Goal: Find specific page/section: Find specific page/section

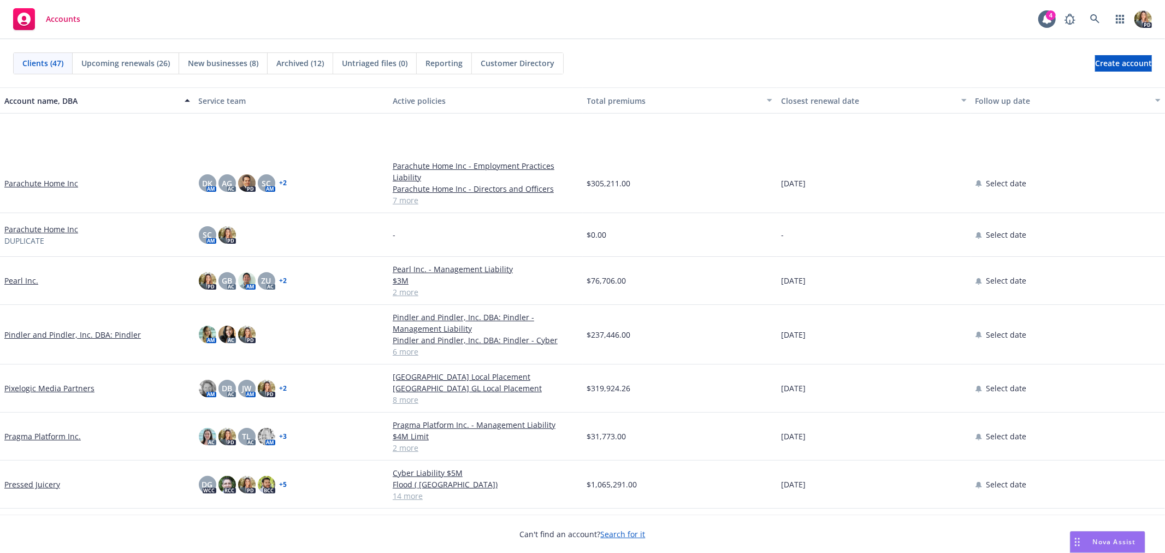
scroll to position [1093, 0]
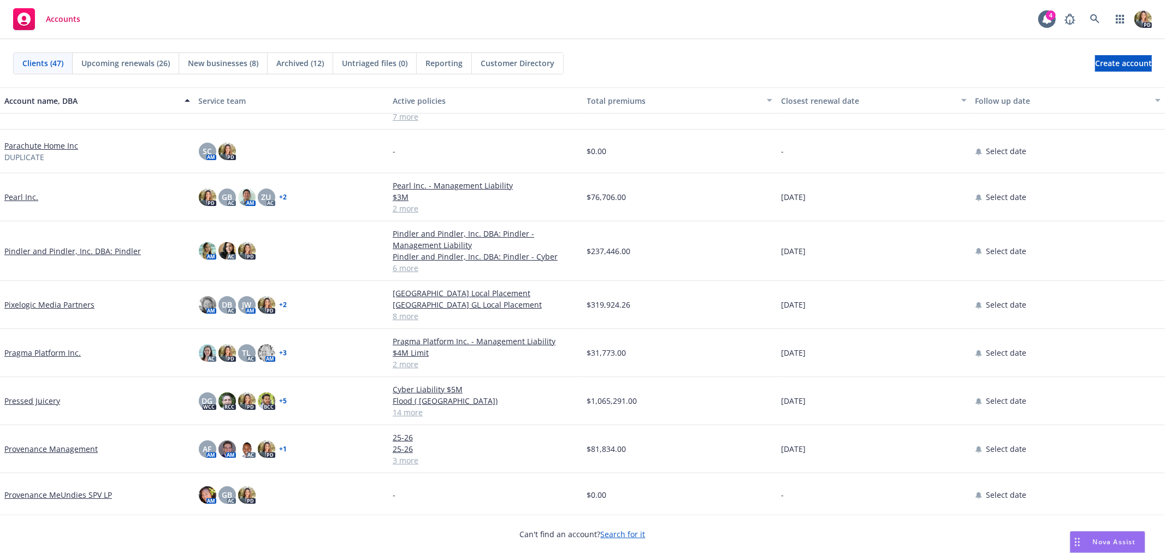
click at [39, 400] on link "Pressed Juicery" at bounding box center [32, 400] width 56 height 11
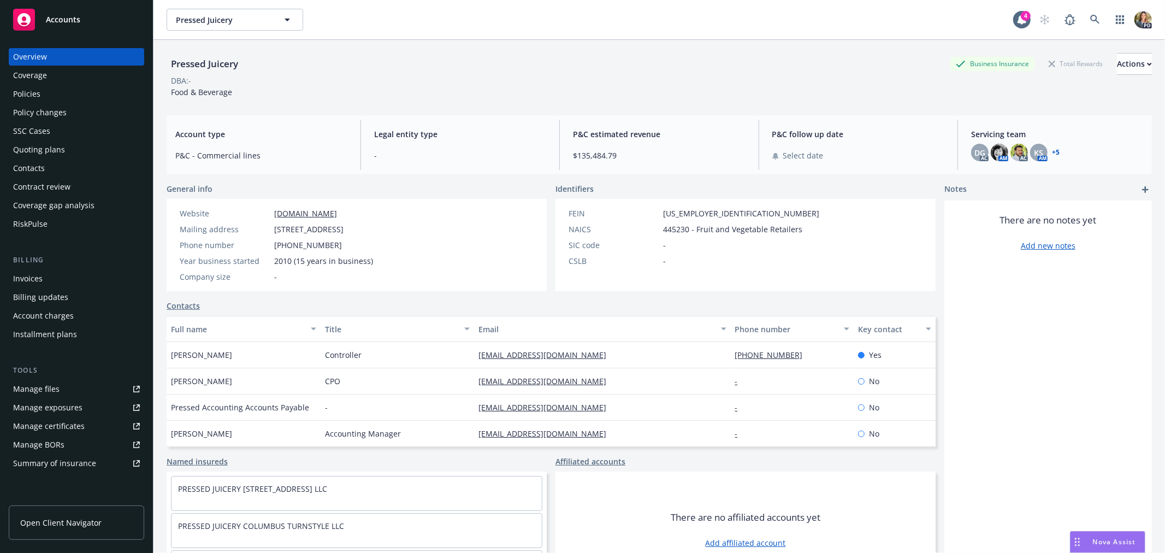
click at [66, 91] on div "Policies" at bounding box center [76, 93] width 127 height 17
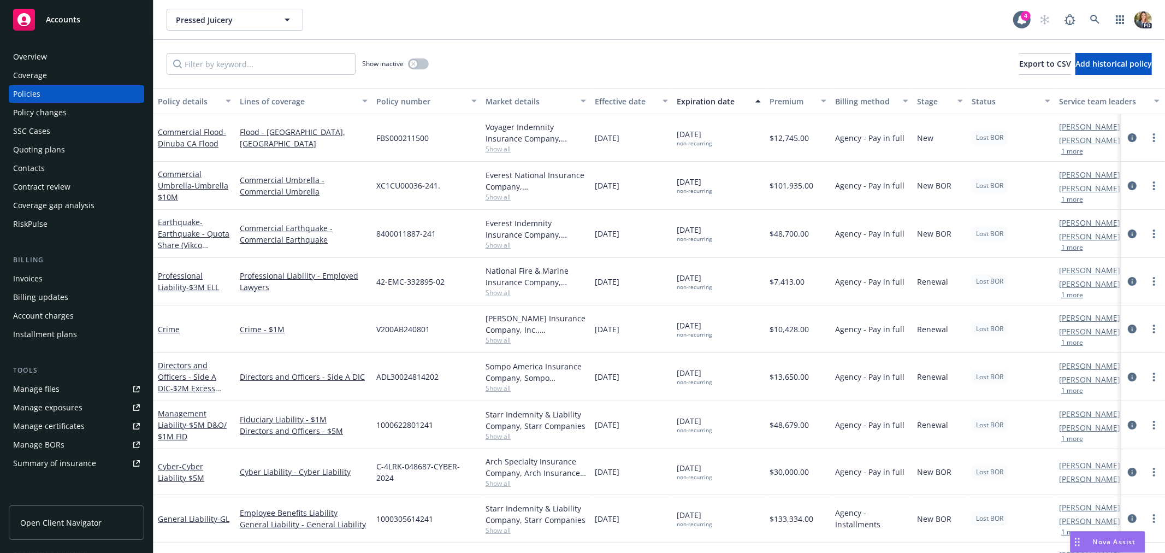
click at [80, 16] on div "Accounts" at bounding box center [76, 20] width 127 height 22
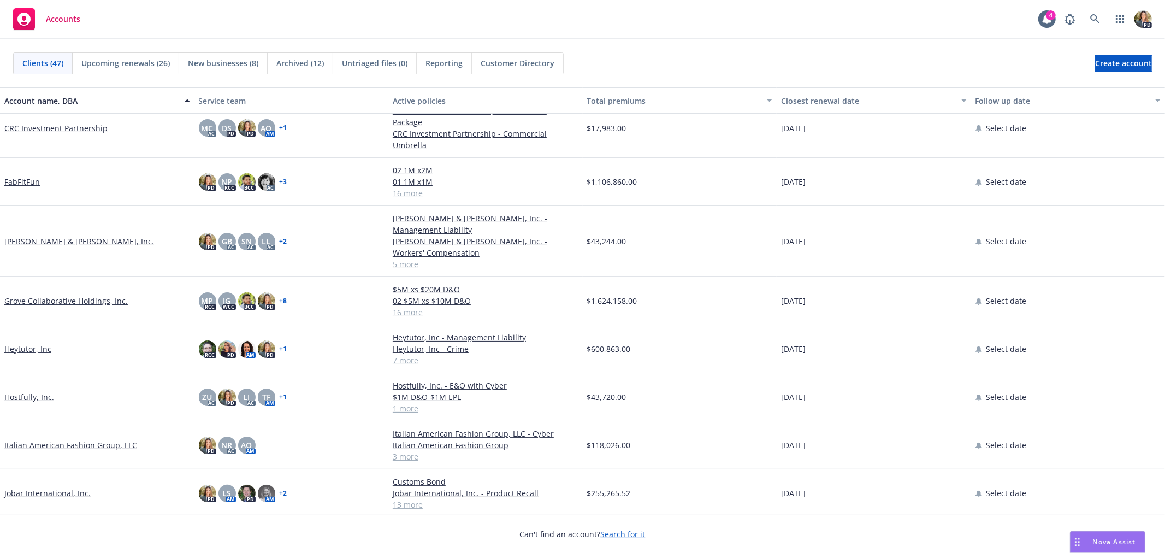
scroll to position [182, 0]
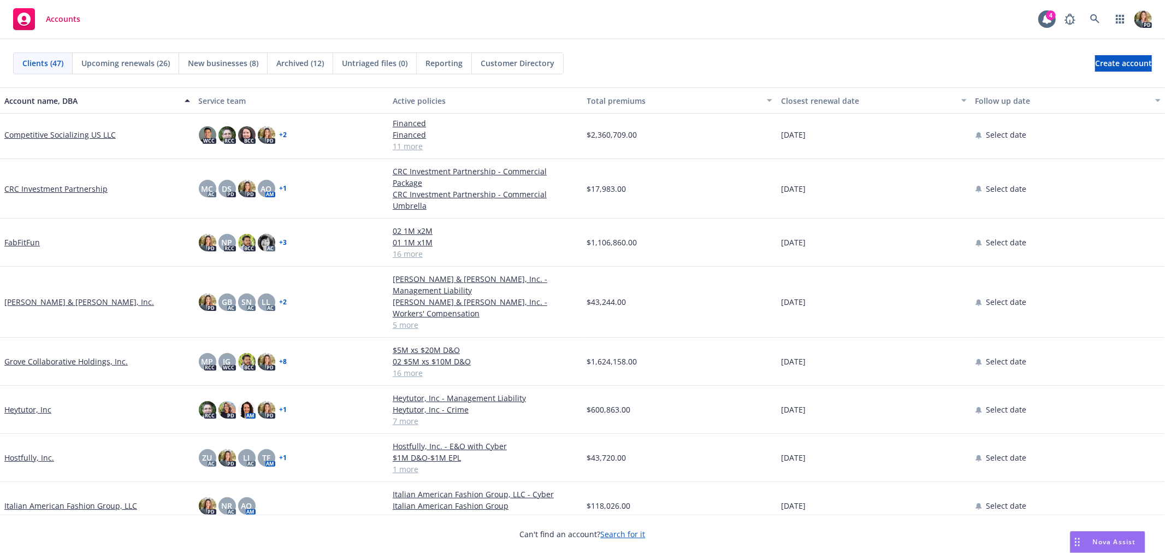
click at [22, 237] on link "FabFitFun" at bounding box center [22, 242] width 36 height 11
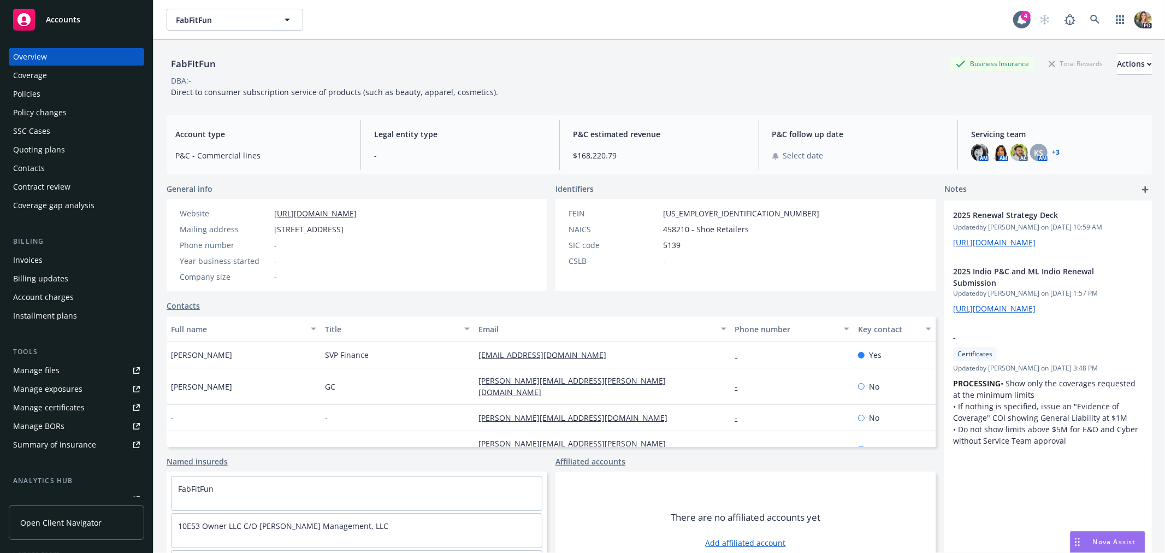
click at [26, 97] on div "Policies" at bounding box center [26, 93] width 27 height 17
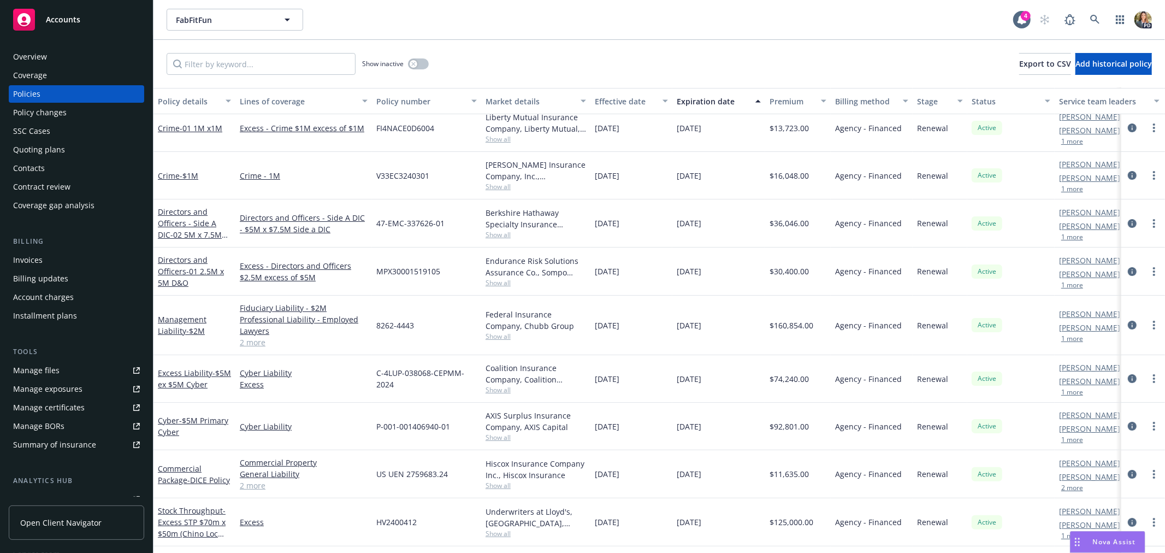
scroll to position [61, 0]
